Goal: Task Accomplishment & Management: Manage account settings

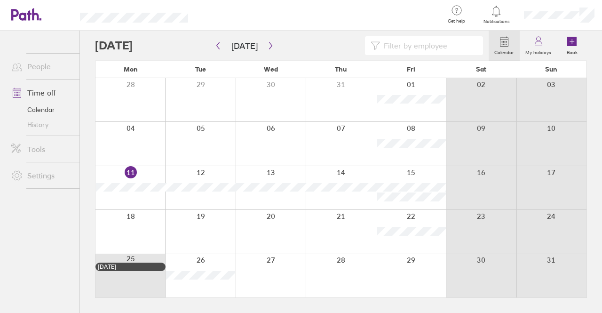
click at [345, 267] on div at bounding box center [341, 275] width 70 height 43
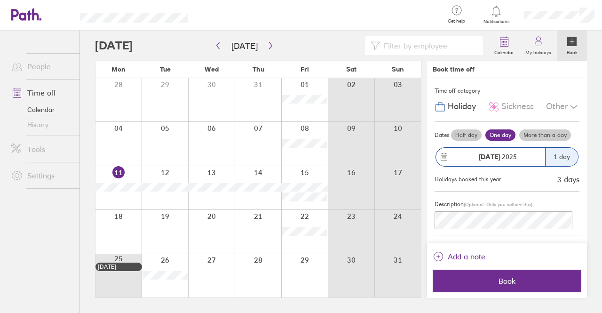
click at [27, 250] on ul "People Time off Calendar History Tools Settings" at bounding box center [39, 156] width 79 height 251
